Goal: Information Seeking & Learning: Learn about a topic

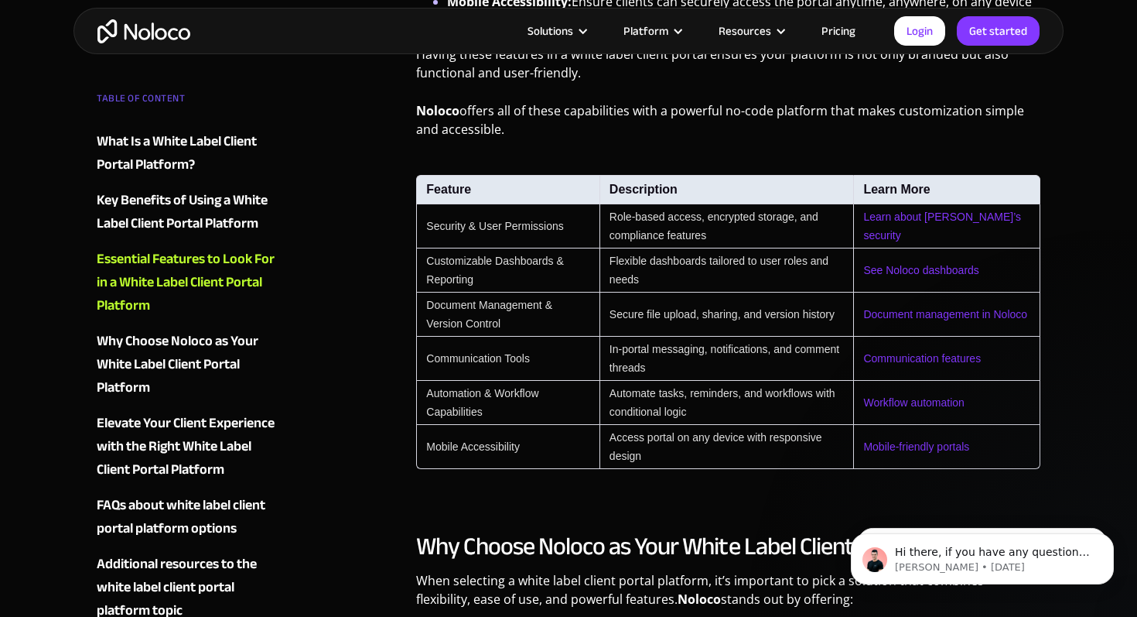
scroll to position [1630, 0]
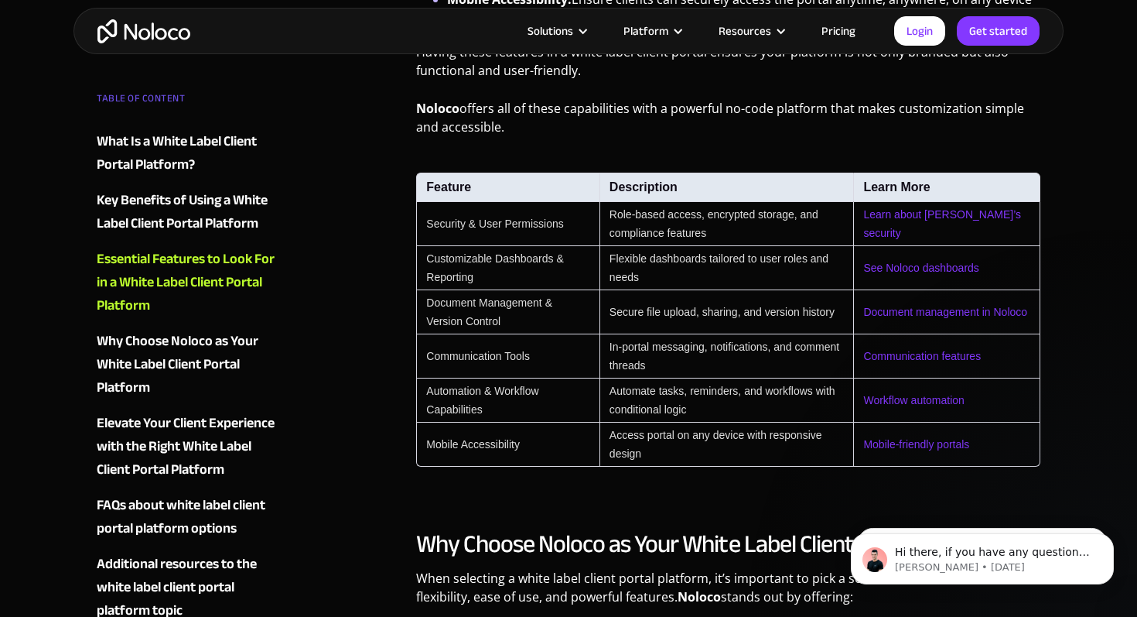
click at [830, 31] on link "Pricing" at bounding box center [838, 31] width 73 height 20
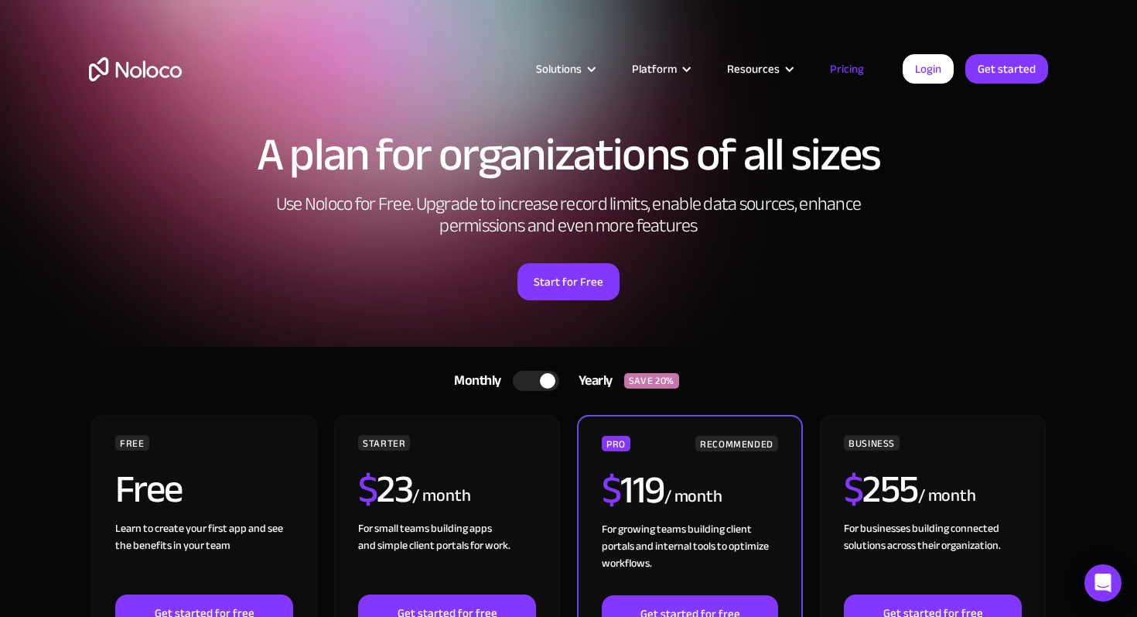
click at [523, 389] on div at bounding box center [536, 381] width 46 height 20
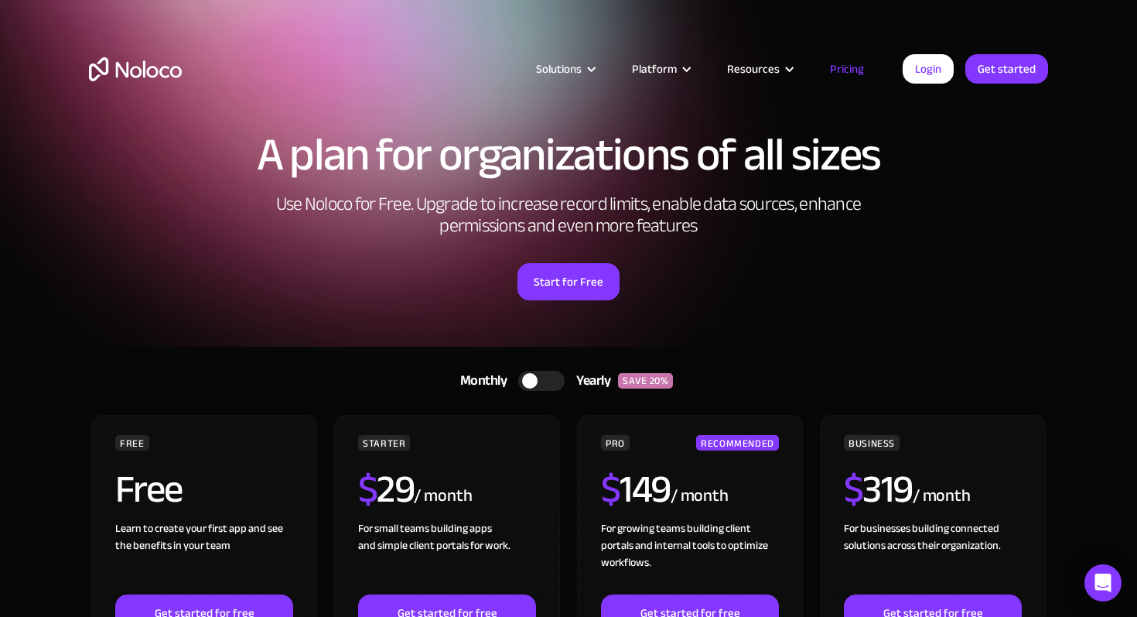
click at [994, 306] on div "A plan for organizations of all sizes Use Noloco for Free. Upgrade to increase …" at bounding box center [569, 231] width 990 height 231
click at [144, 84] on div "Solutions Use Cases Business Types Project Management Keep track of customers, …" at bounding box center [569, 84] width 990 height 91
click at [140, 74] on img "home" at bounding box center [135, 69] width 93 height 24
